Goal: Information Seeking & Learning: Learn about a topic

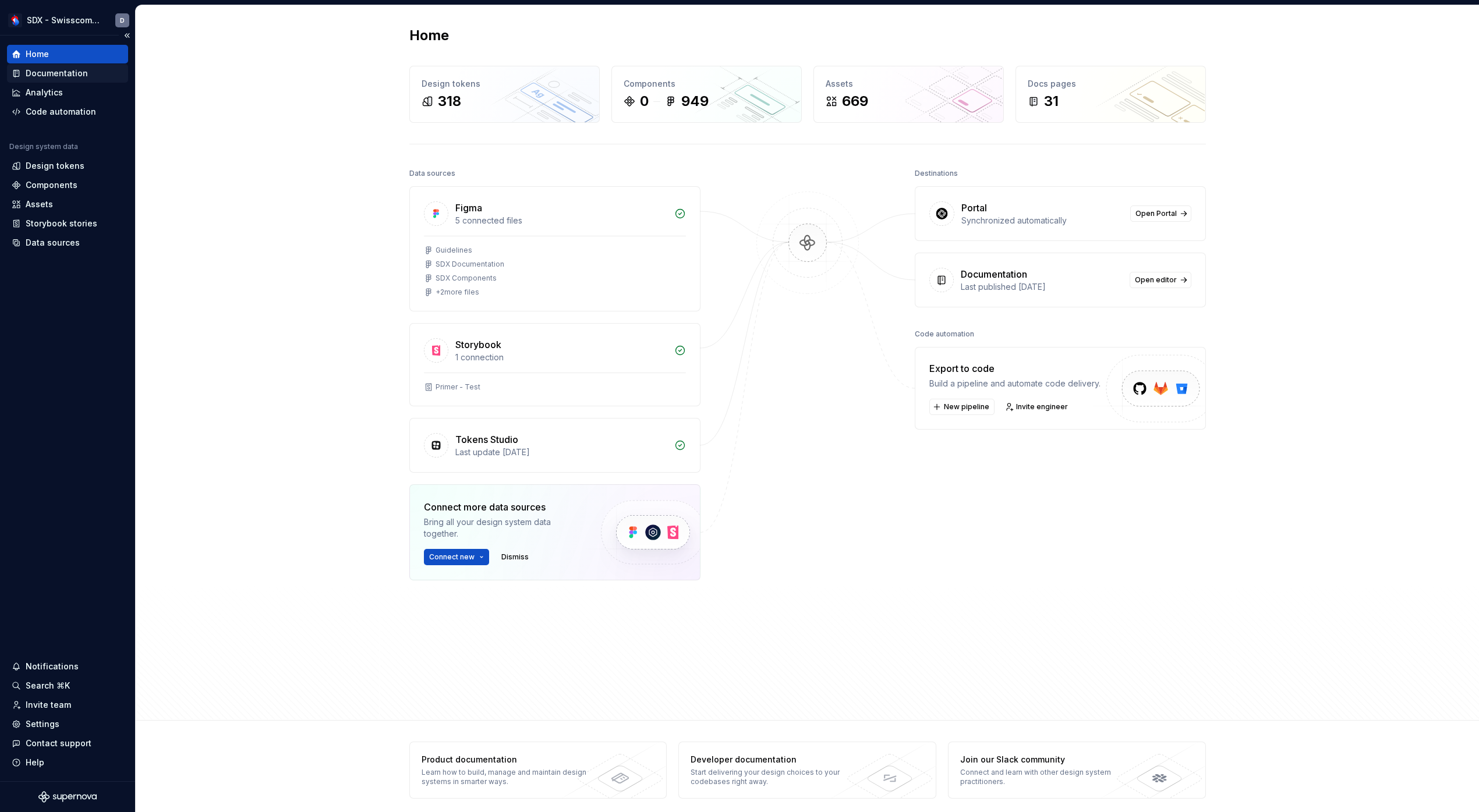
click at [82, 72] on div "Documentation" at bounding box center [56, 74] width 62 height 11
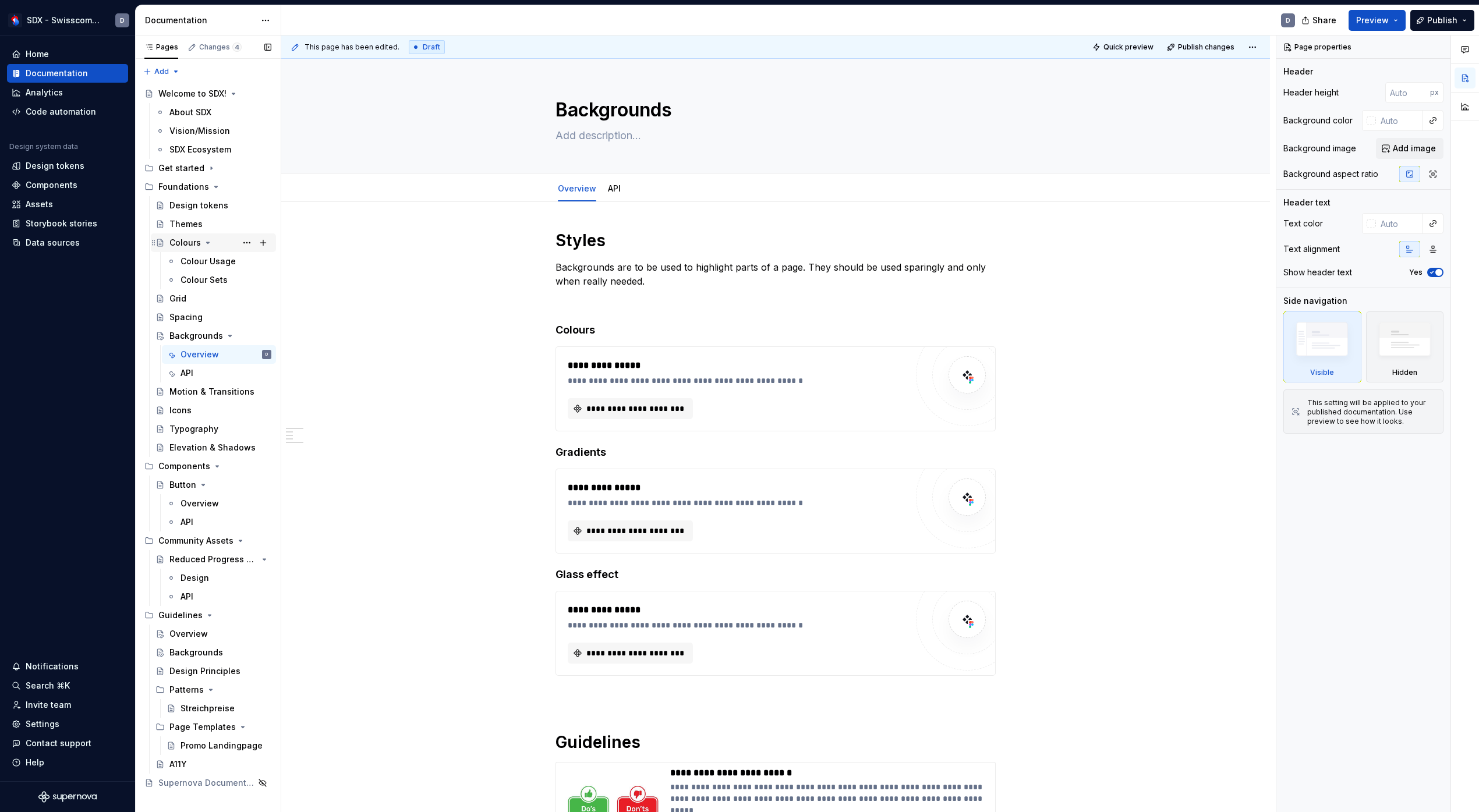
click at [181, 244] on div "Colours" at bounding box center [185, 243] width 31 height 11
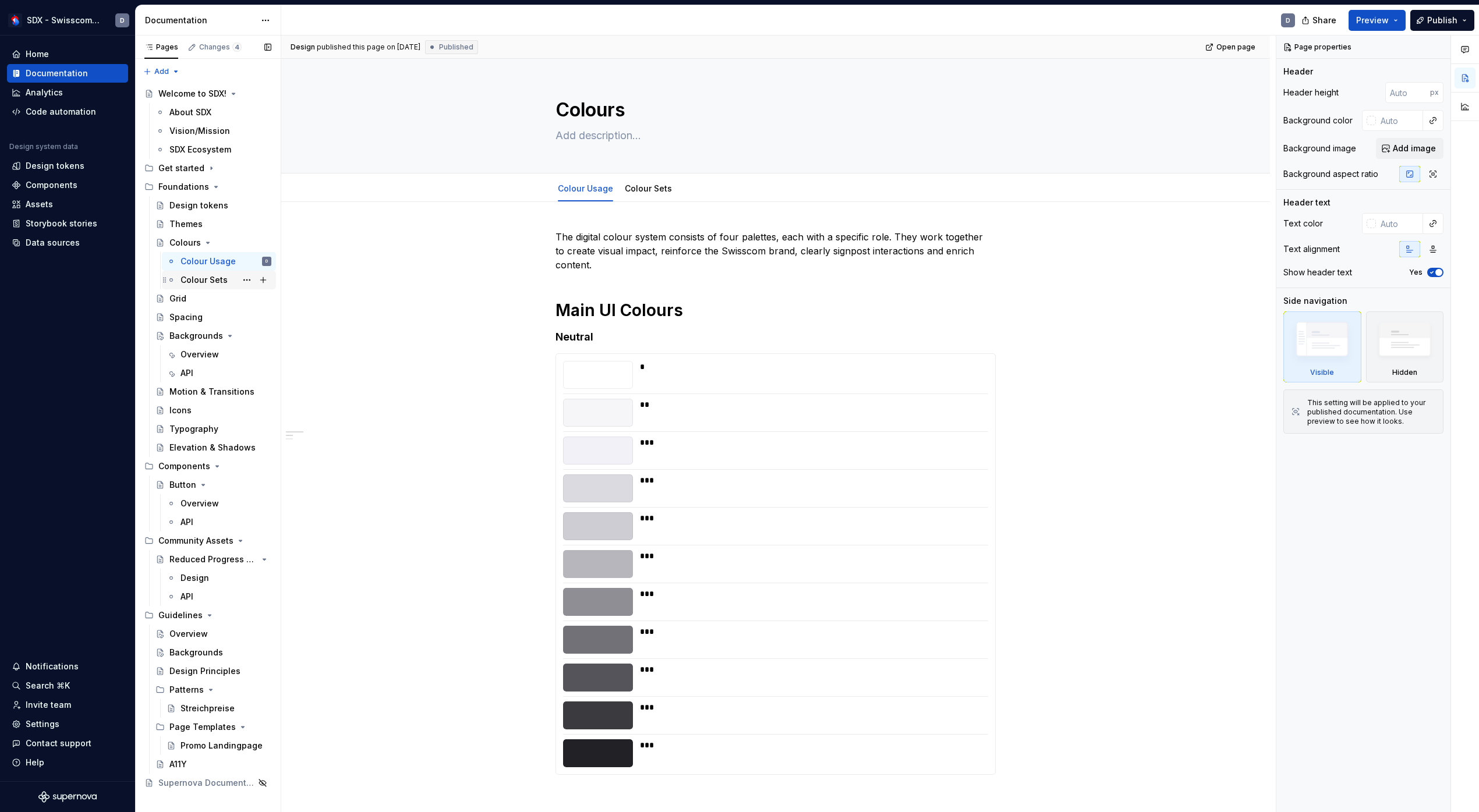
click at [214, 285] on div "Colour Sets" at bounding box center [204, 280] width 47 height 11
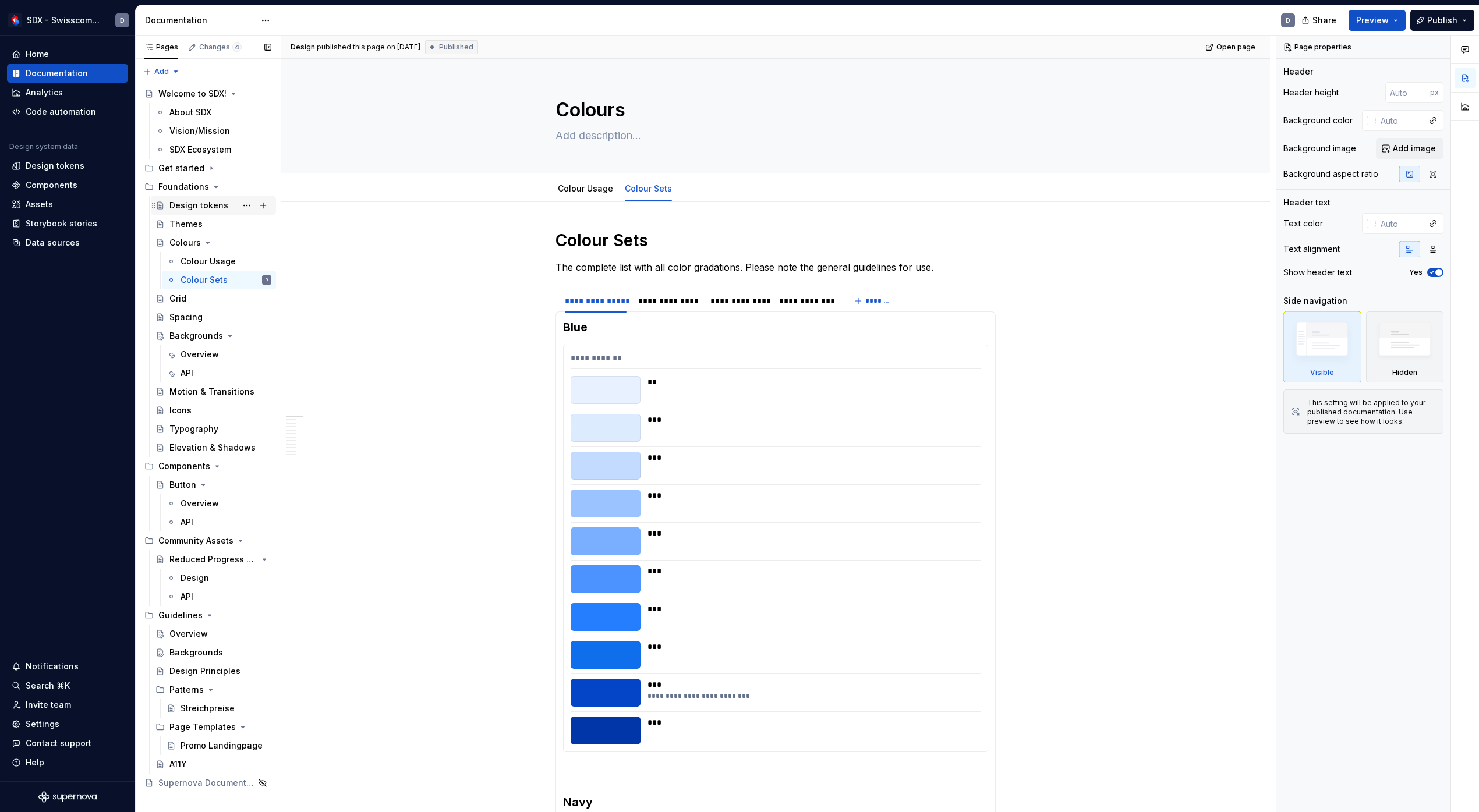
click at [191, 201] on div "Design tokens" at bounding box center [199, 206] width 59 height 11
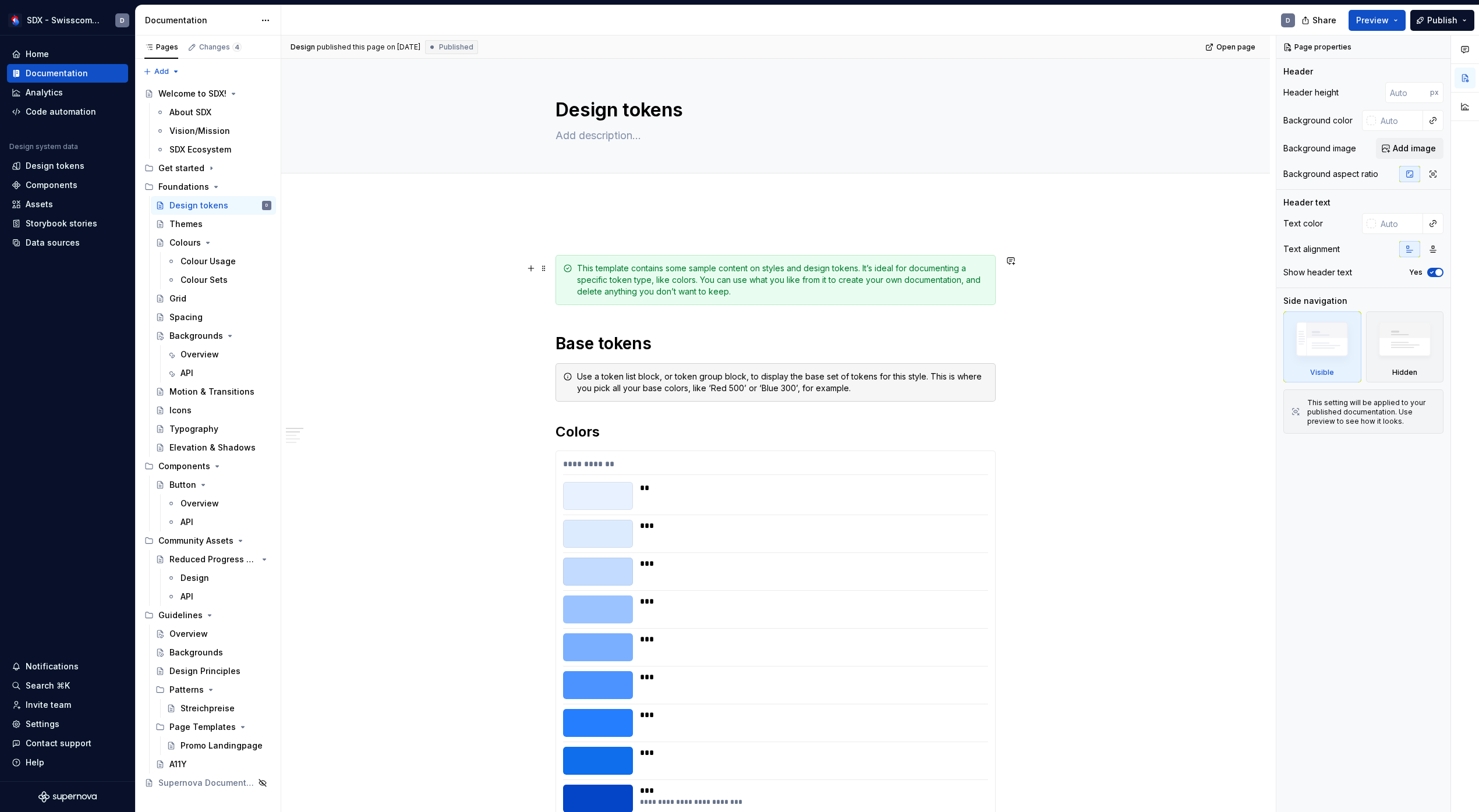
scroll to position [5, 0]
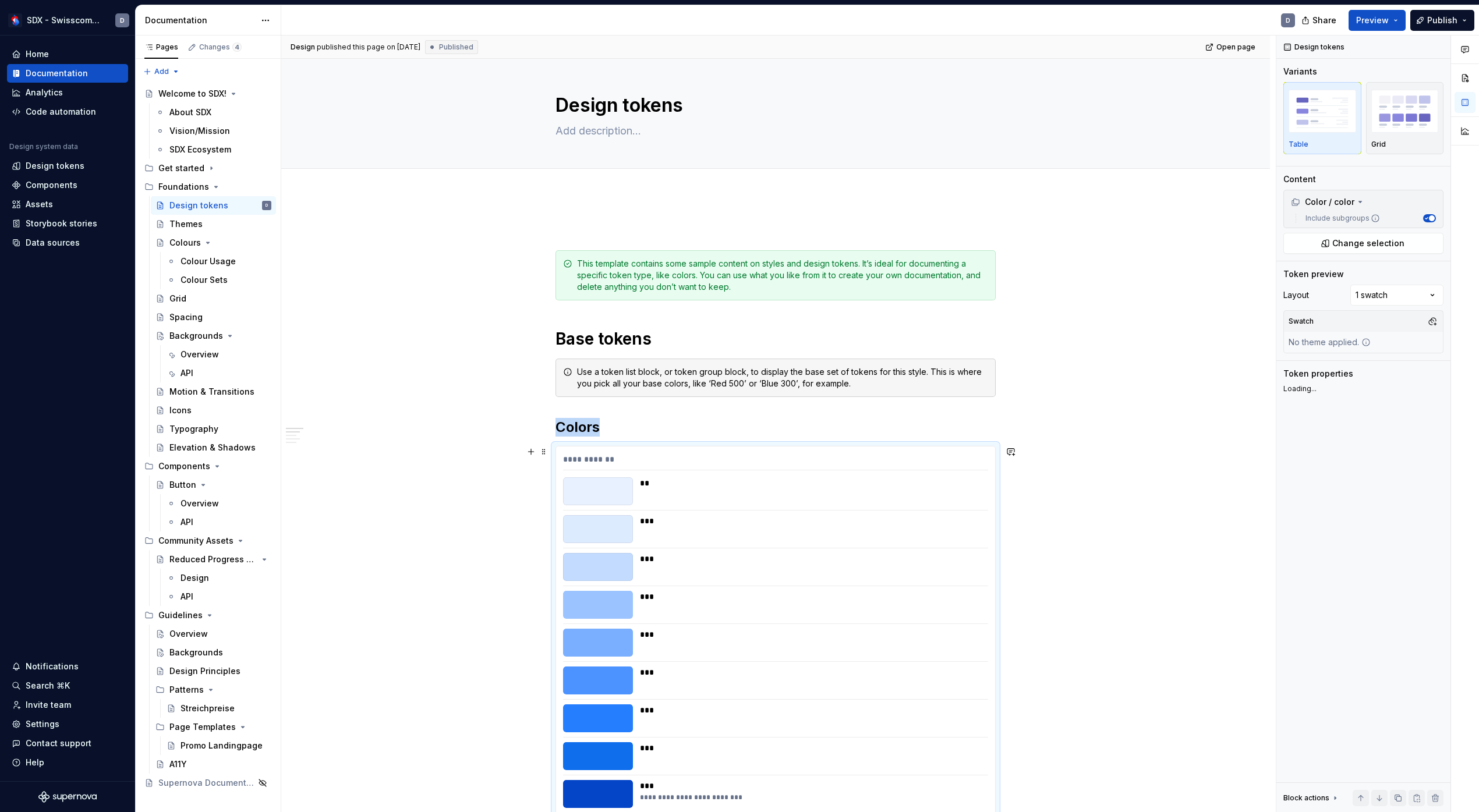
scroll to position [415, 0]
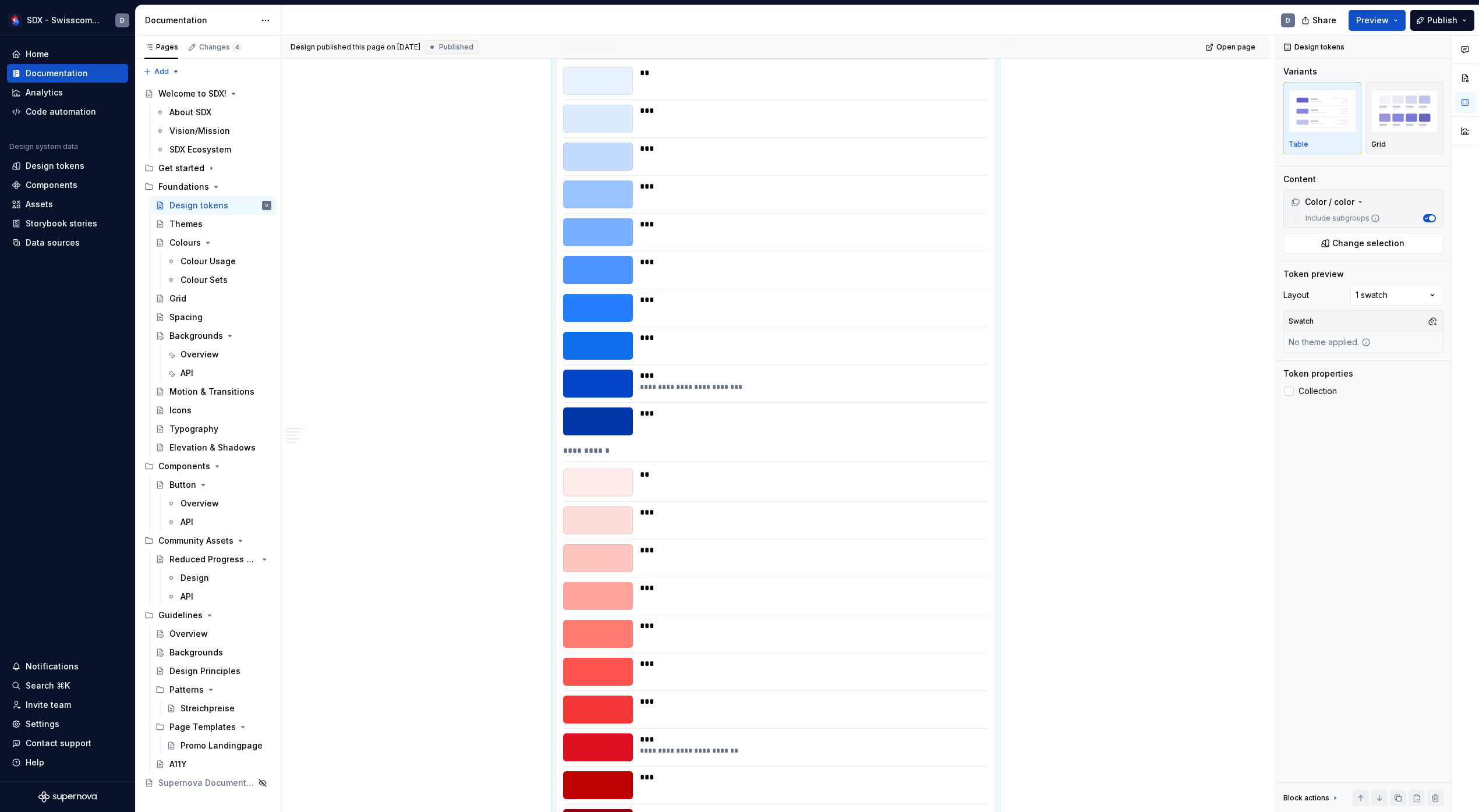
click at [544, 468] on div "**********" at bounding box center [779, 424] width 995 height 777
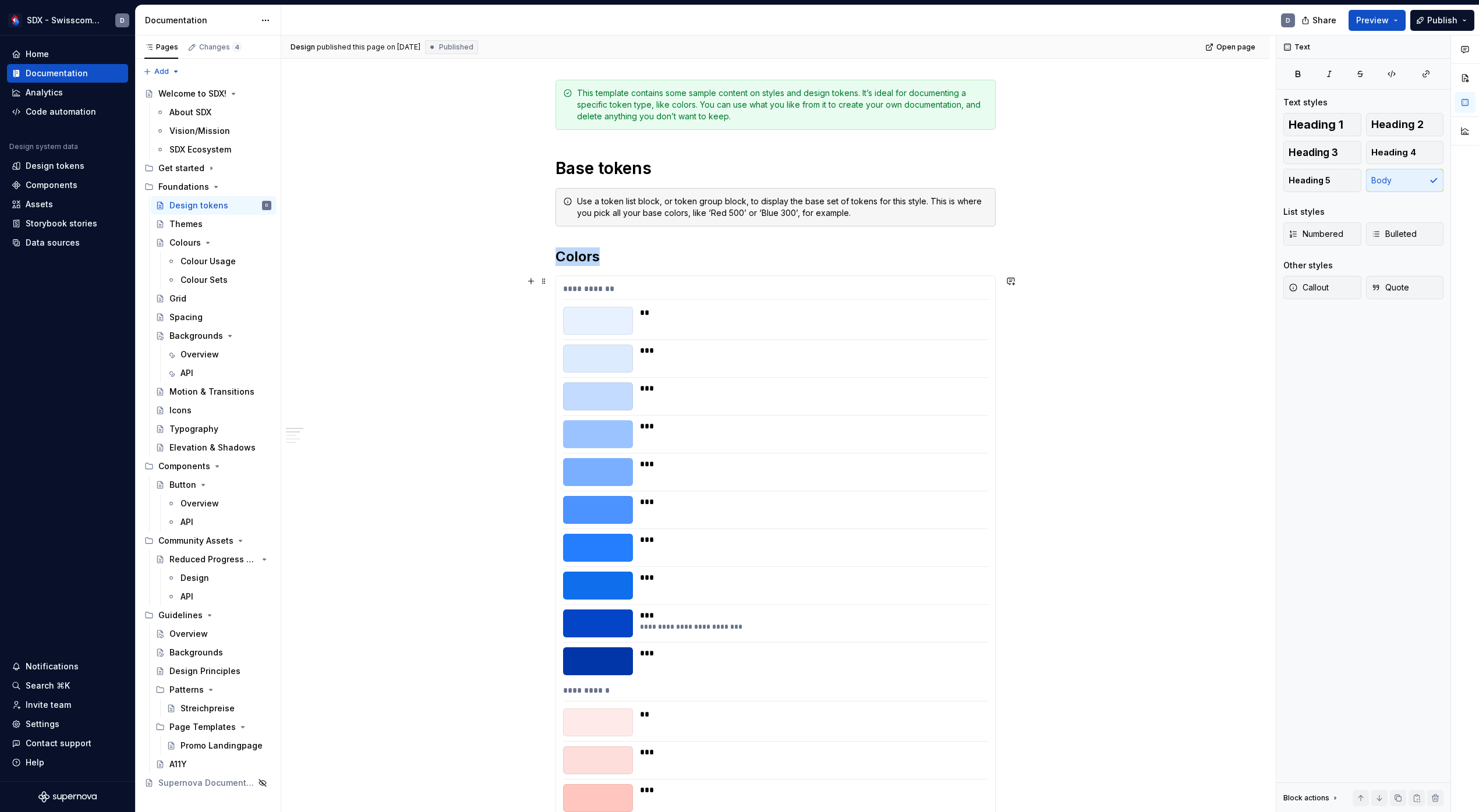
scroll to position [0, 0]
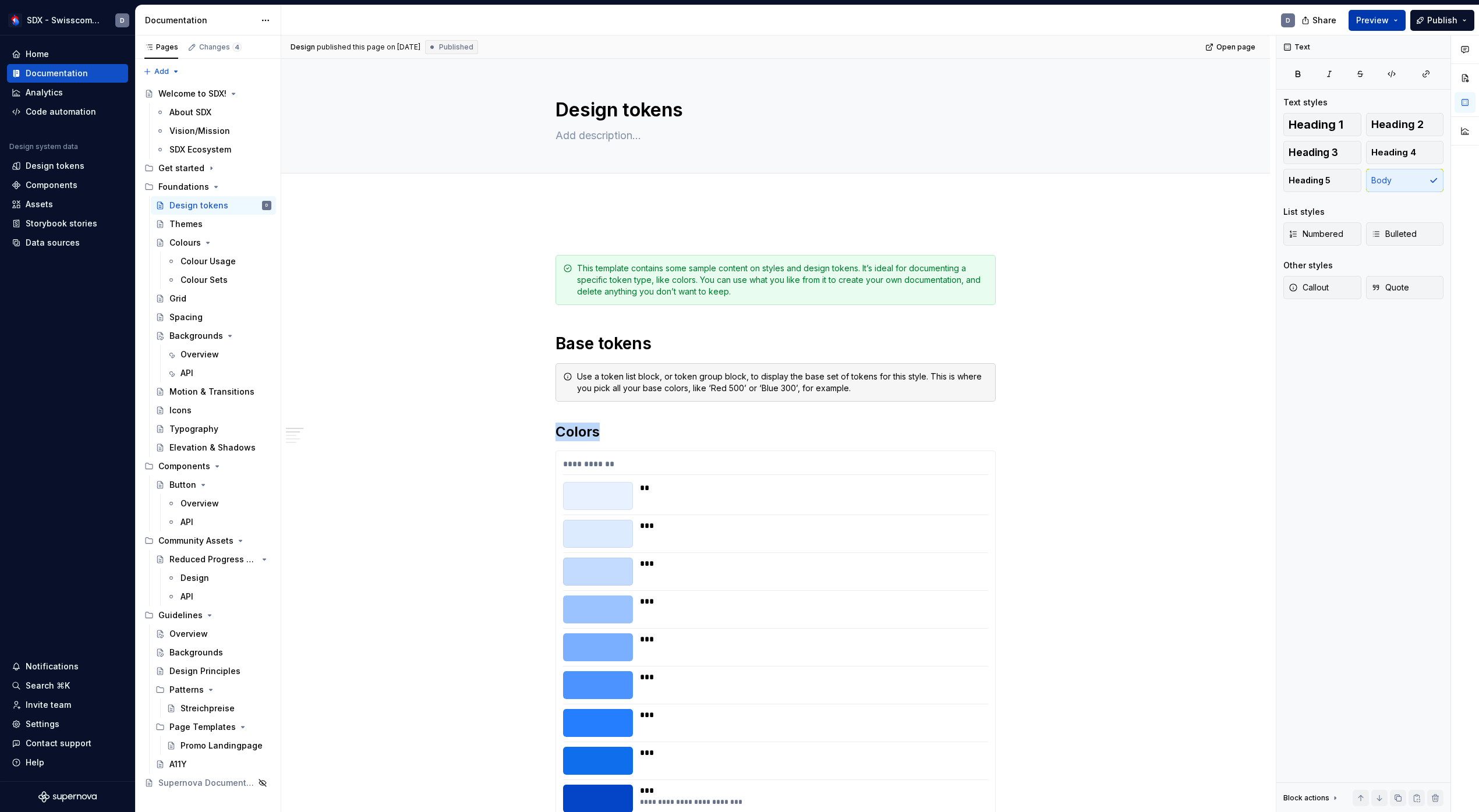
click at [1384, 14] on button "Preview" at bounding box center [1378, 20] width 57 height 21
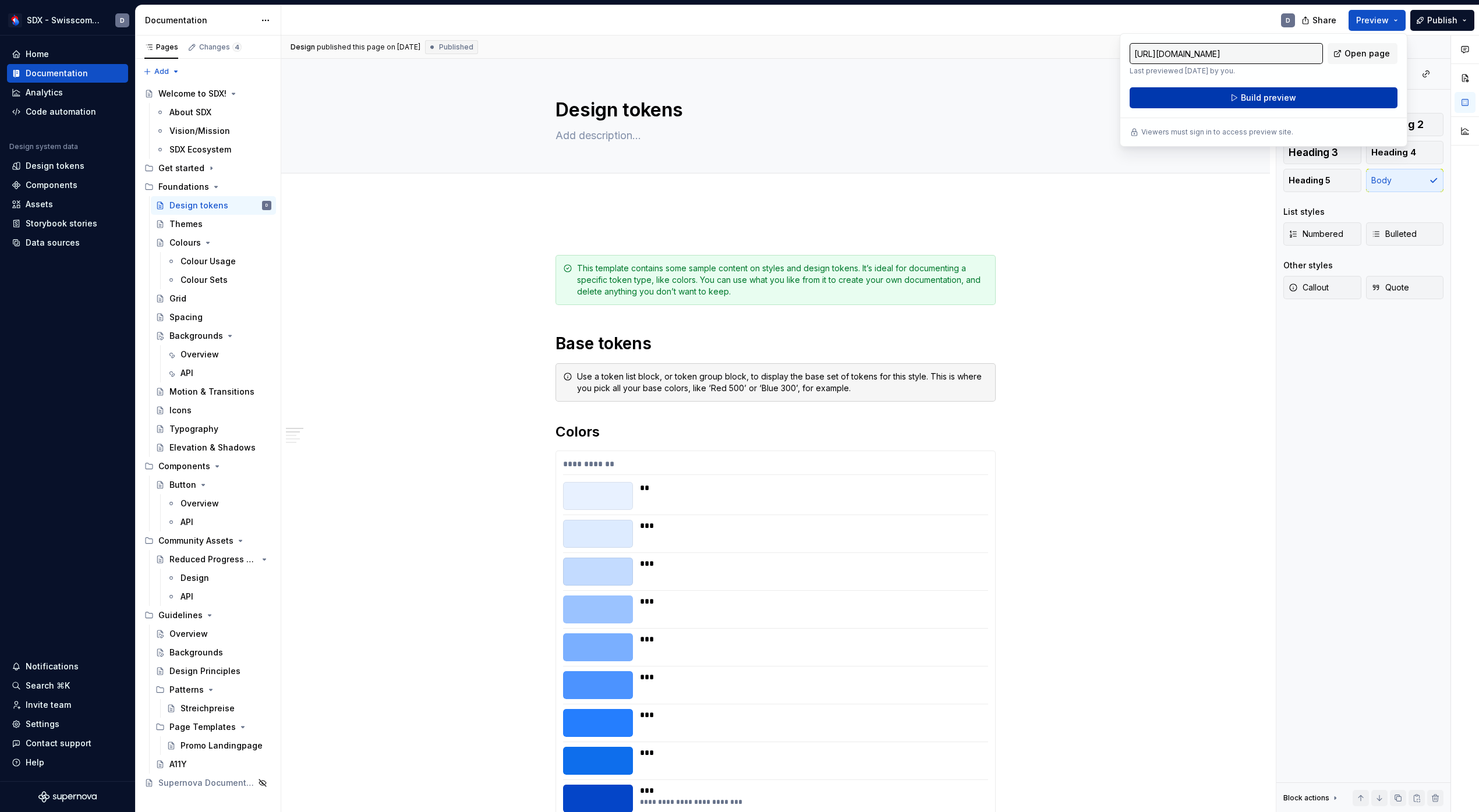
click at [1292, 101] on span "Build preview" at bounding box center [1268, 98] width 55 height 11
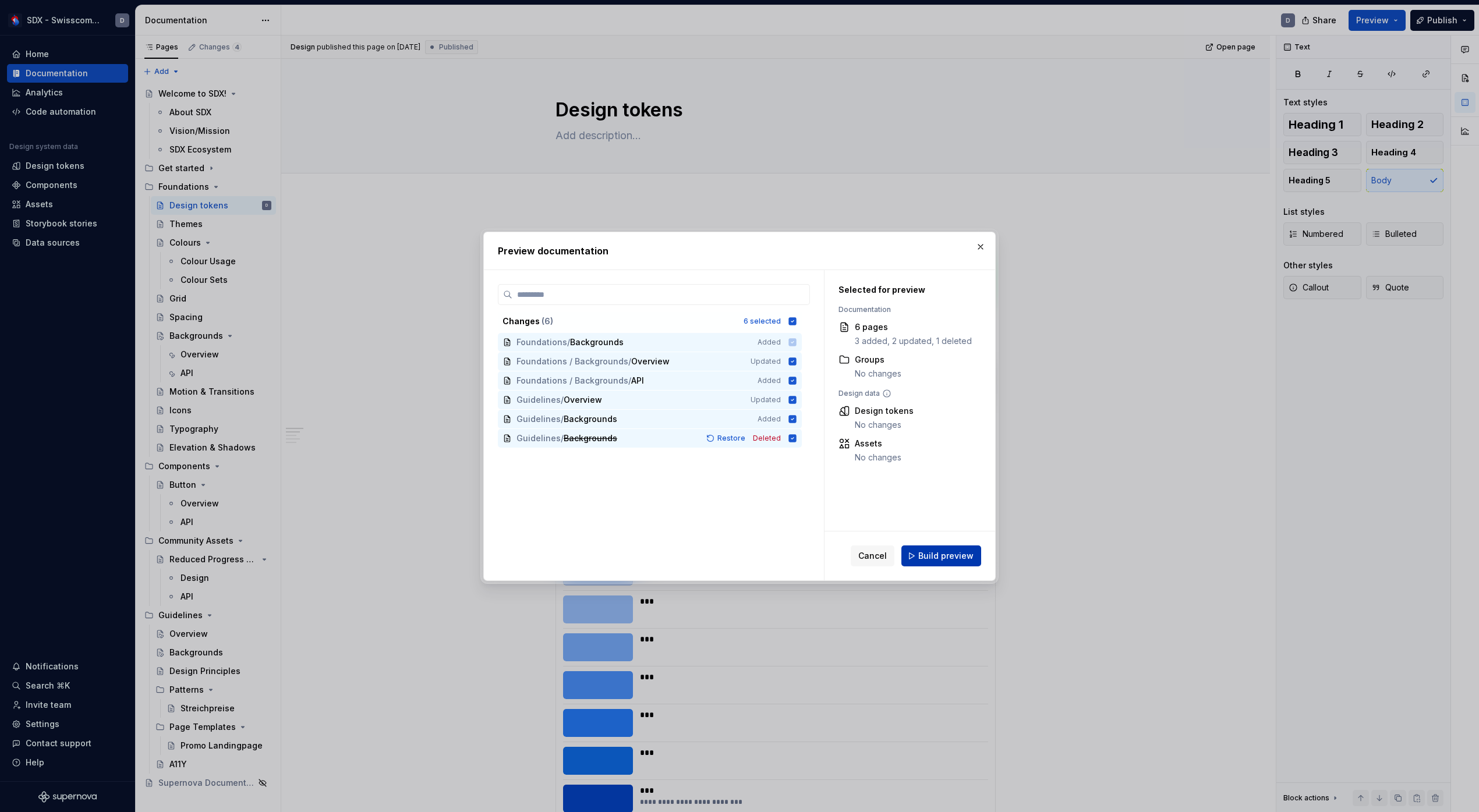
click at [905, 558] on button "Build preview" at bounding box center [942, 556] width 80 height 21
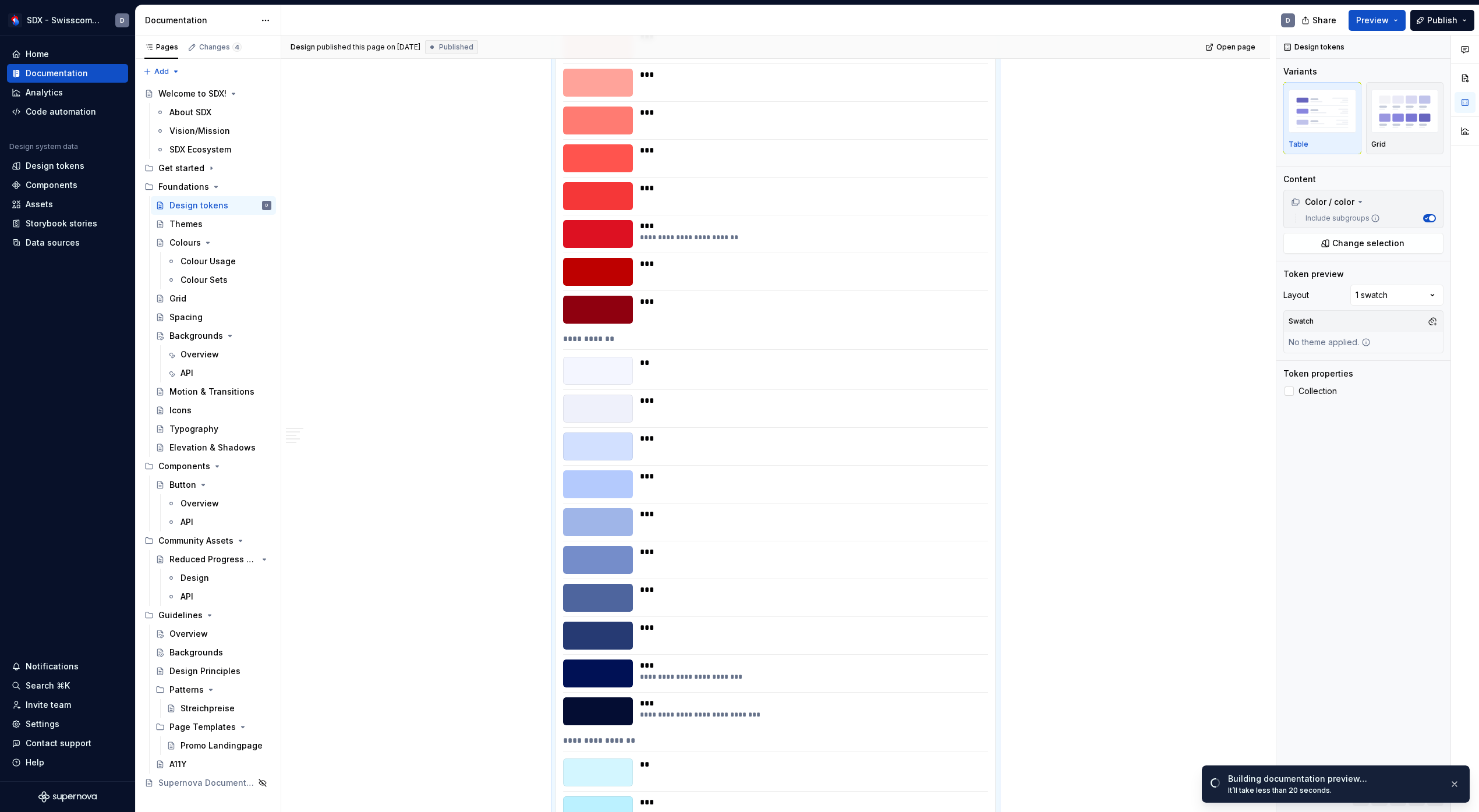
scroll to position [931, 0]
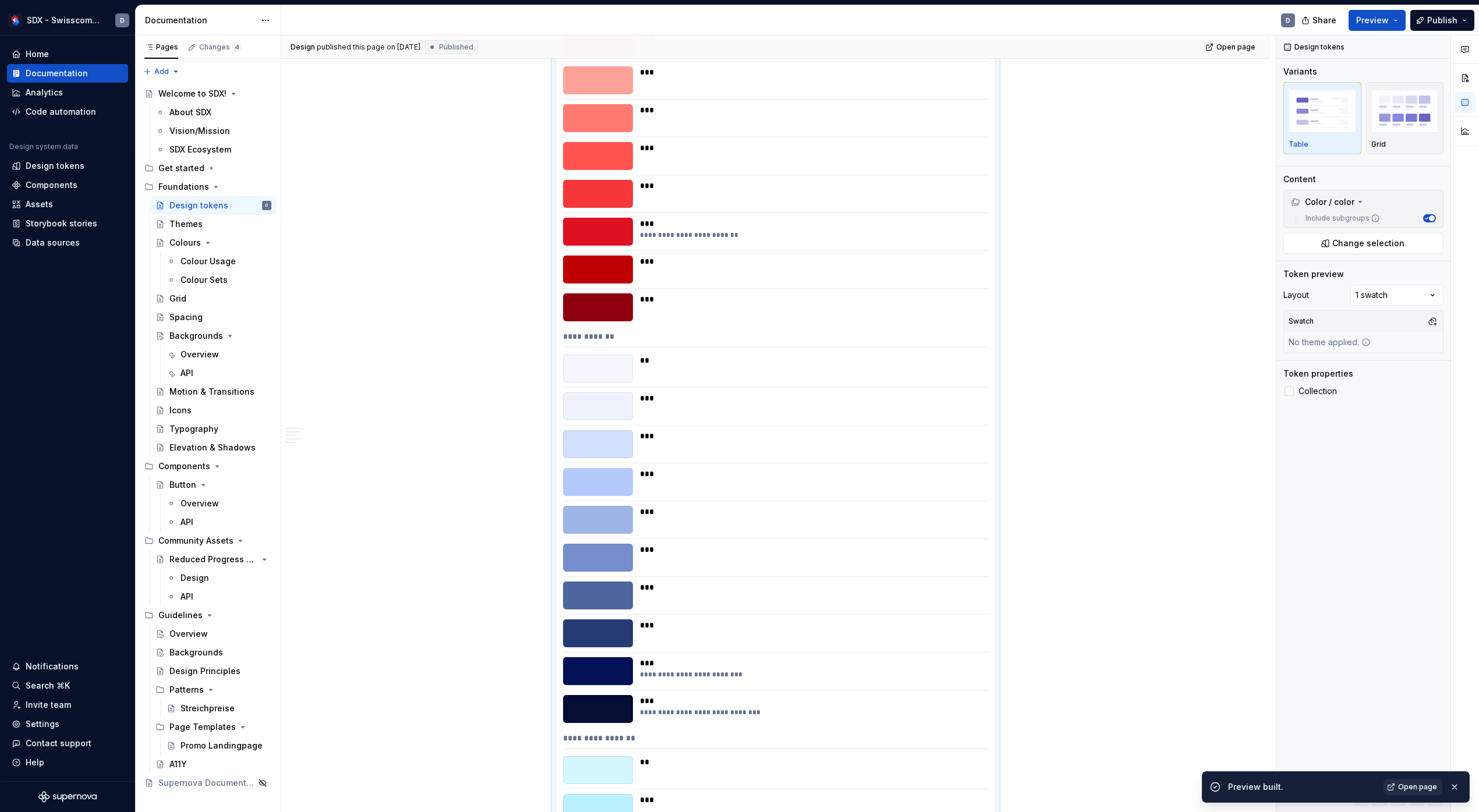
click at [1418, 783] on span "Open page" at bounding box center [1418, 787] width 39 height 9
type textarea "*"
